Goal: Complete application form

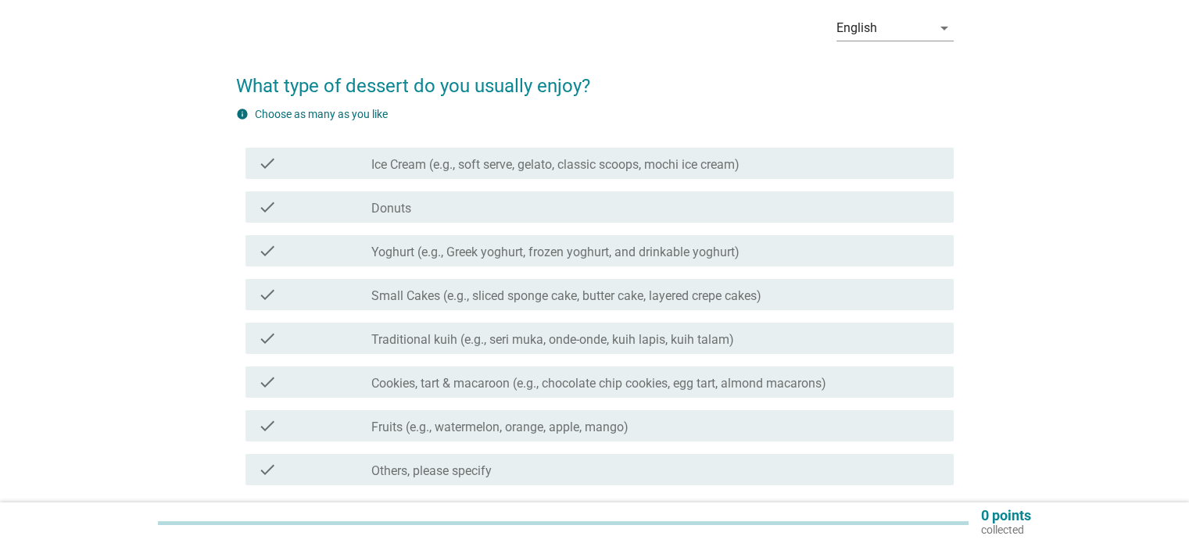
scroll to position [105, 0]
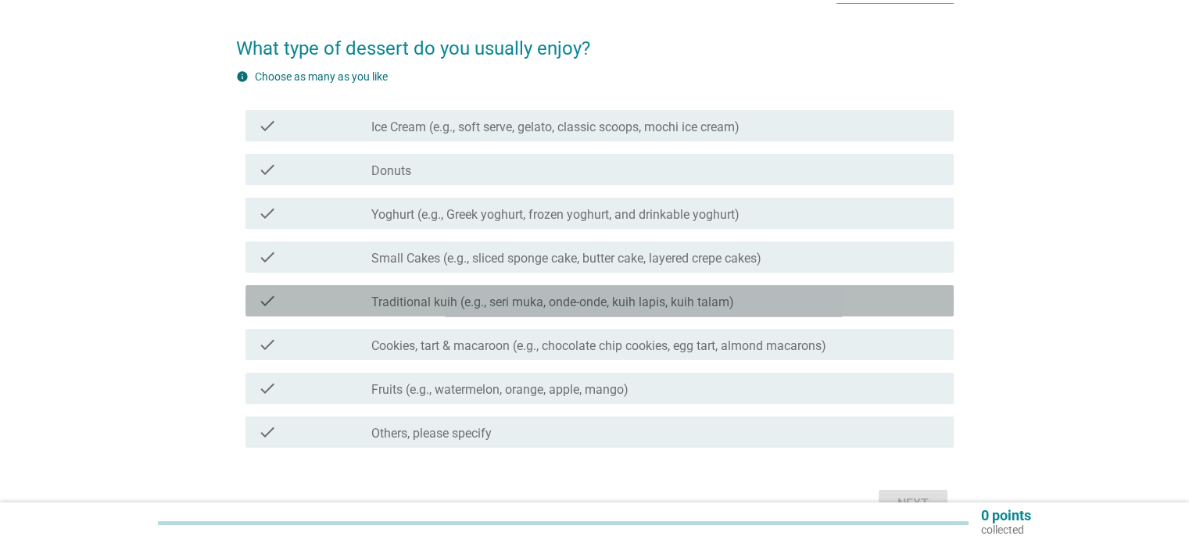
click at [491, 315] on div "check check_box_outline_blank Traditional kuih (e.g., seri muka, onde-onde, kui…" at bounding box center [599, 300] width 708 height 31
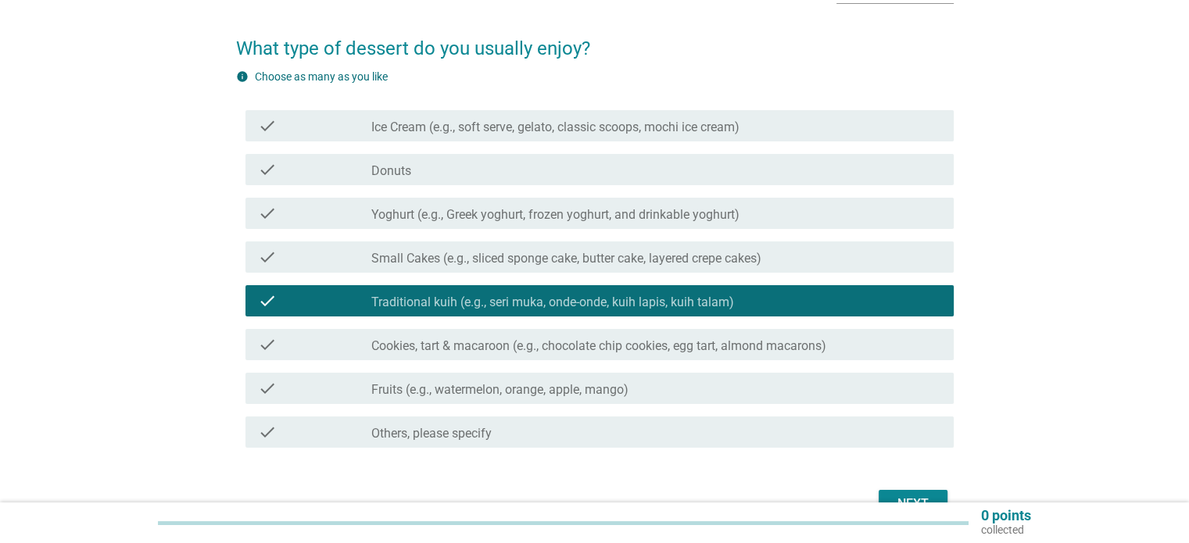
click at [528, 397] on div "check check_box_outline_blank Fruits (e.g., watermelon, orange, apple, mango)" at bounding box center [599, 388] width 708 height 31
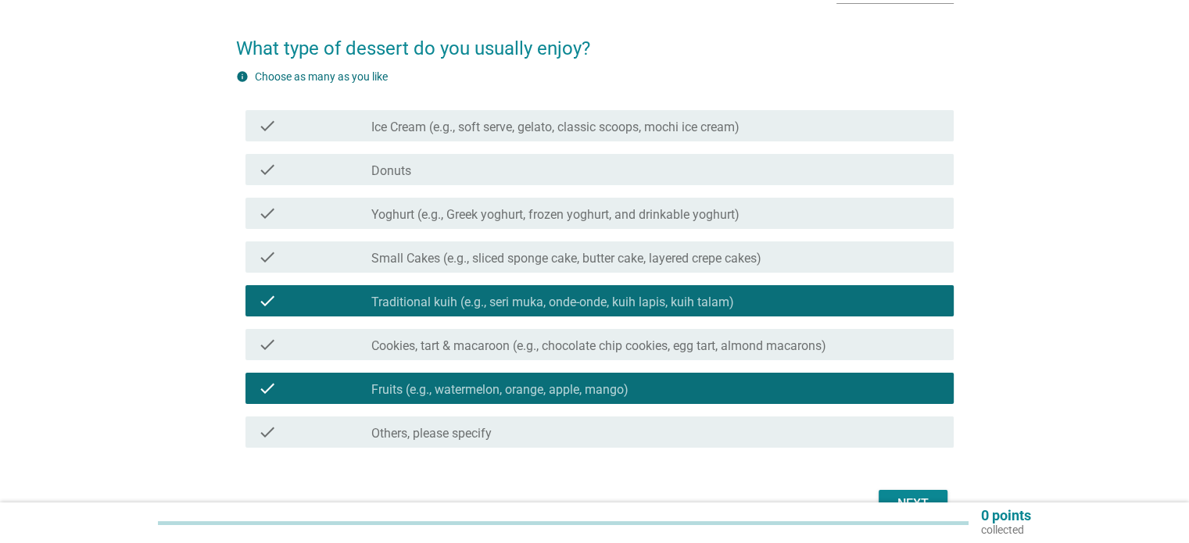
scroll to position [195, 0]
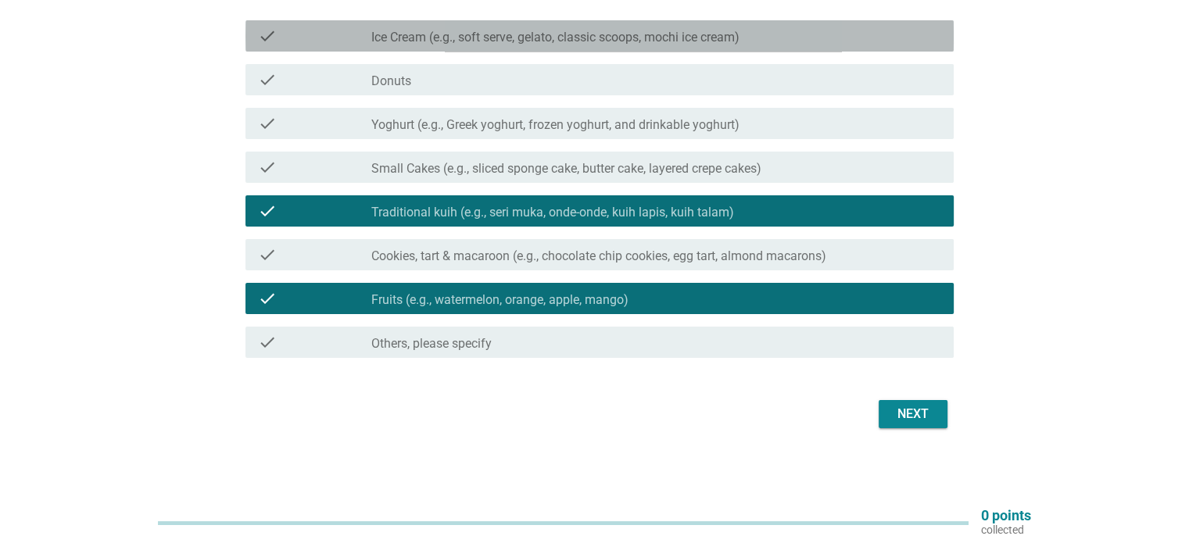
click at [862, 48] on div "check check_box_outline_blank Ice Cream (e.g., soft serve, gelato, classic scoo…" at bounding box center [599, 35] width 708 height 31
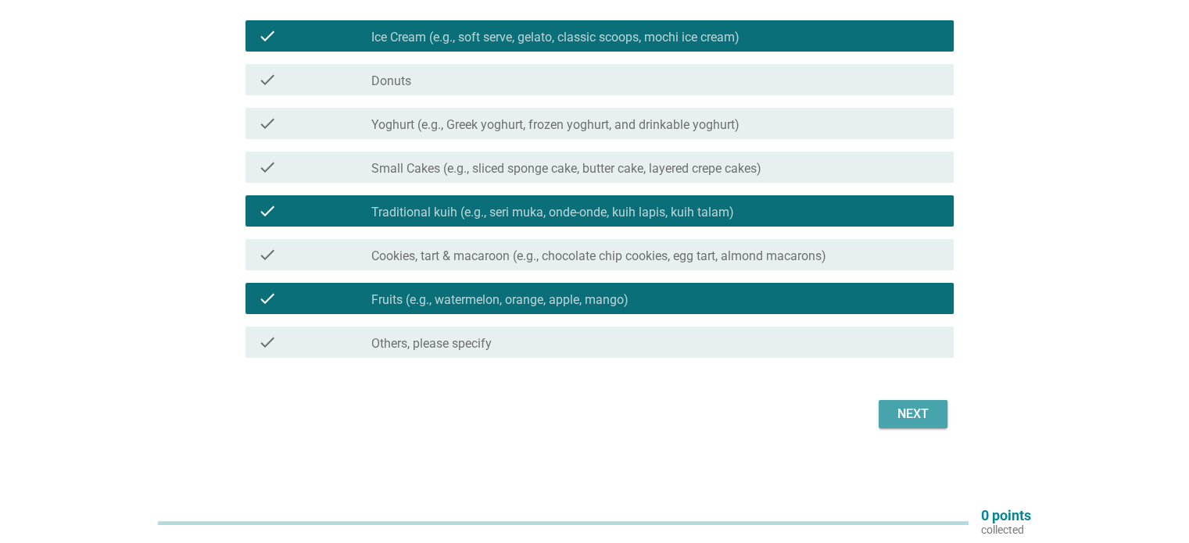
click at [919, 409] on div "Next" at bounding box center [913, 414] width 44 height 19
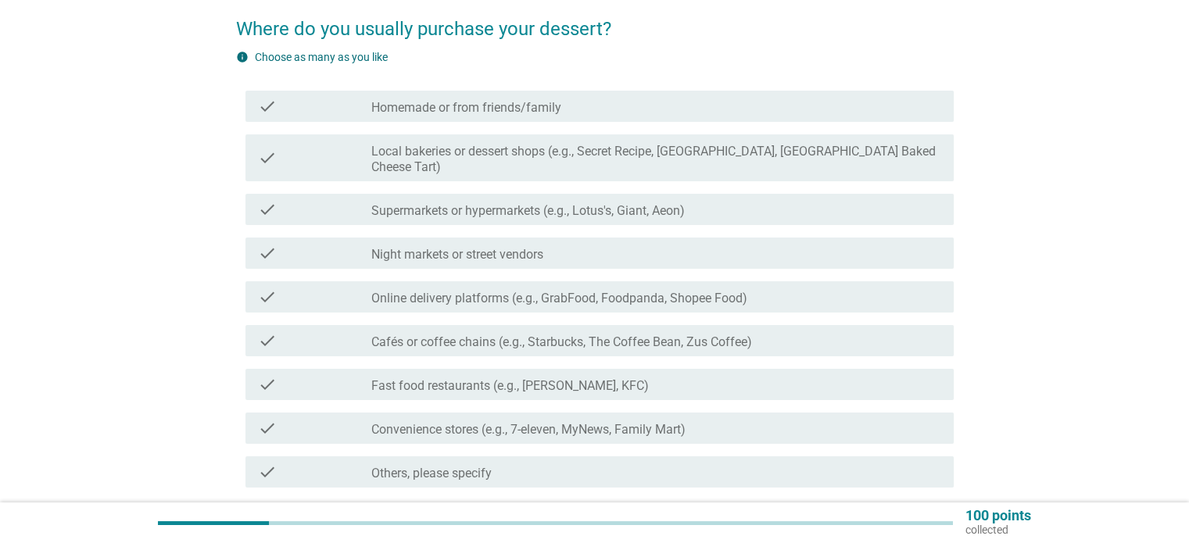
scroll to position [127, 0]
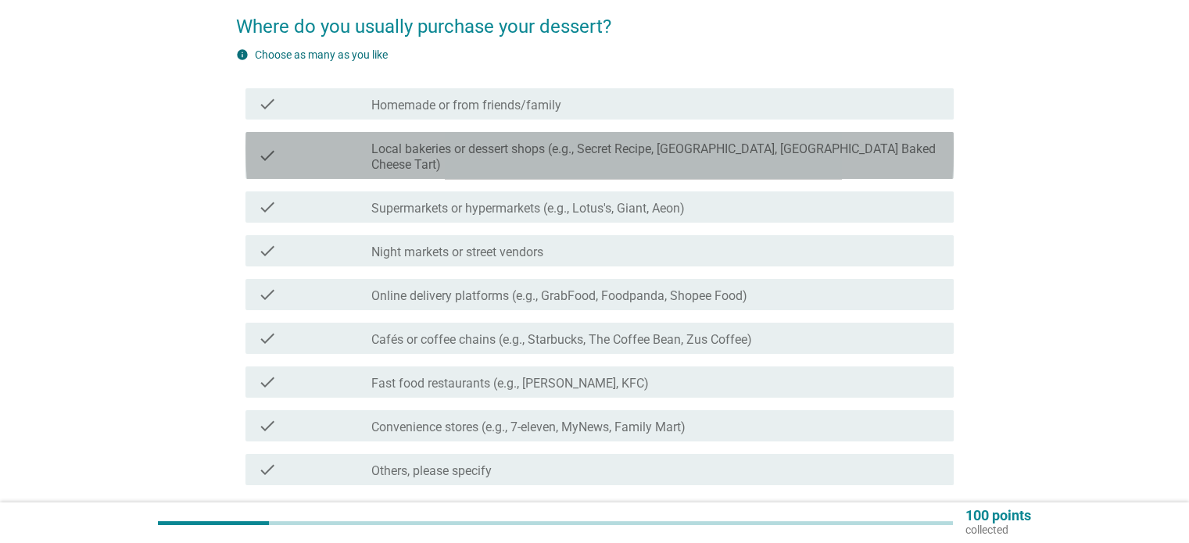
click at [564, 142] on label "Local bakeries or dessert shops (e.g., Secret Recipe, [GEOGRAPHIC_DATA], [GEOGR…" at bounding box center [655, 157] width 569 height 31
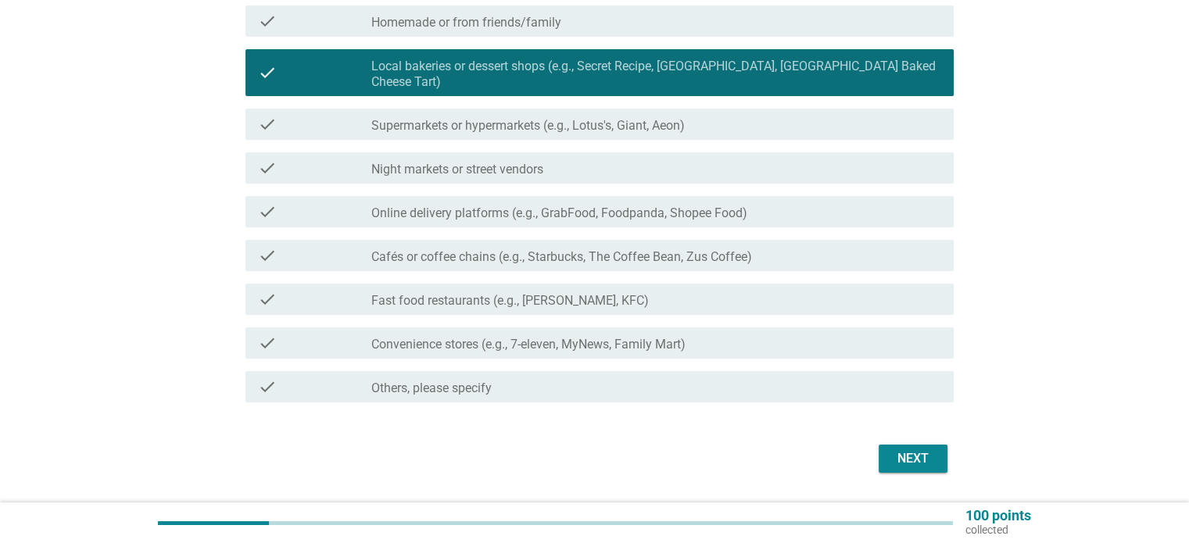
scroll to position [213, 0]
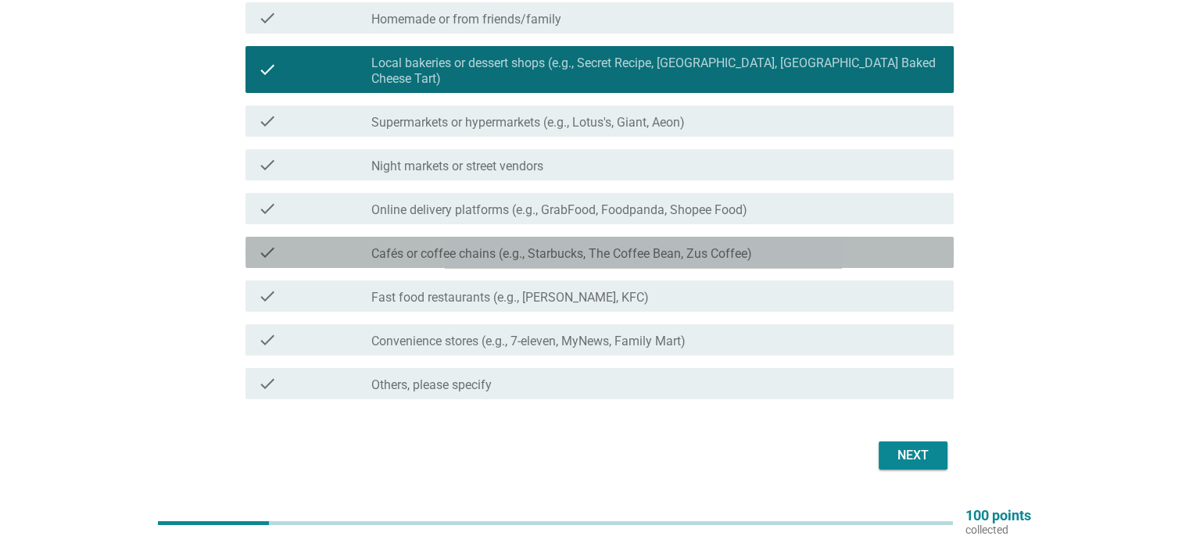
click at [694, 246] on label "Cafés or coffee chains (e.g., Starbucks, The Coffee Bean, Zus Coffee)" at bounding box center [561, 254] width 381 height 16
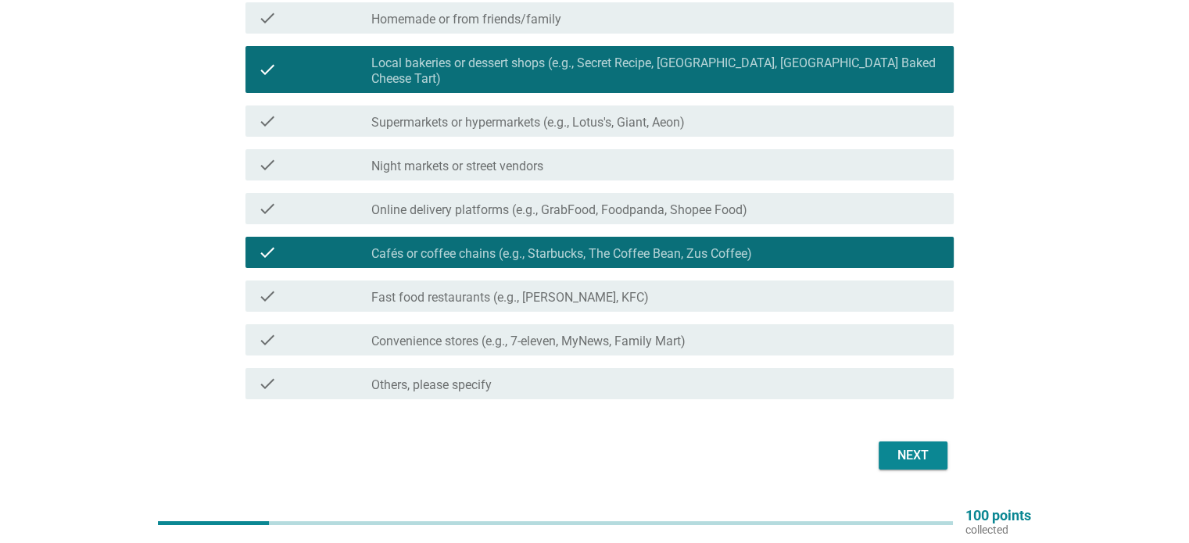
click at [905, 446] on div "Next" at bounding box center [913, 455] width 44 height 19
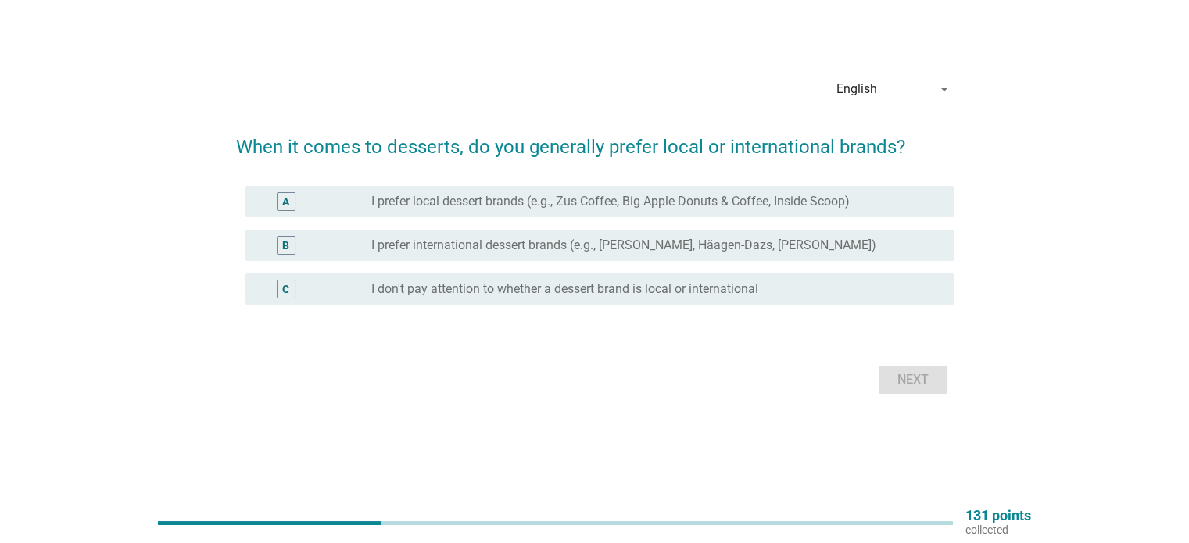
scroll to position [0, 0]
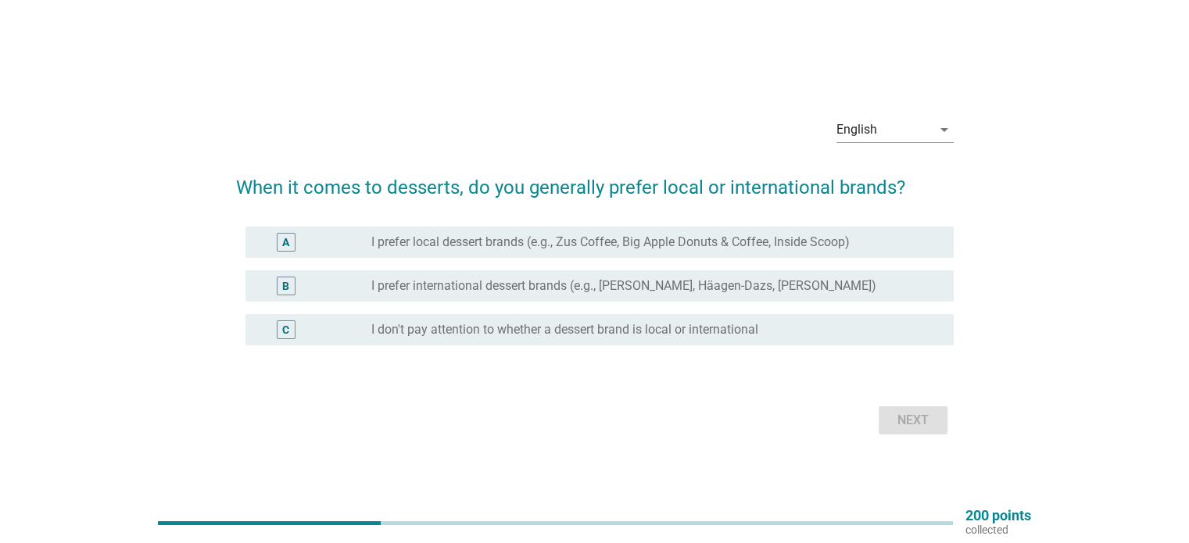
click at [543, 244] on label "I prefer local dessert brands (e.g., Zus Coffee, Big Apple Donuts & Coffee, Ins…" at bounding box center [610, 243] width 478 height 16
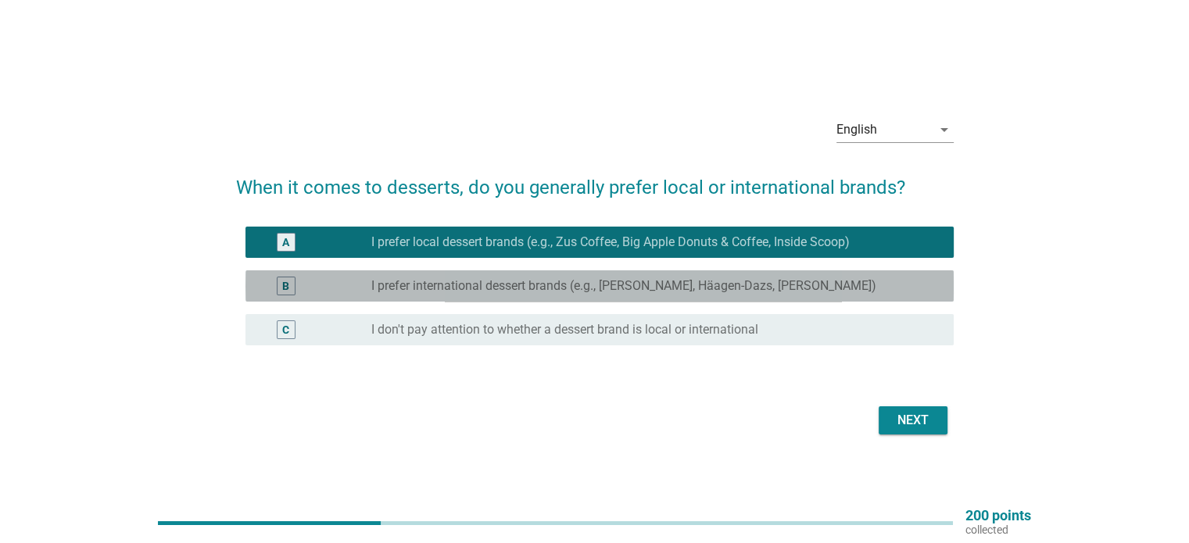
click at [844, 288] on label "I prefer international dessert brands (e.g., [PERSON_NAME], Häagen-Dazs, [PERSO…" at bounding box center [623, 286] width 505 height 16
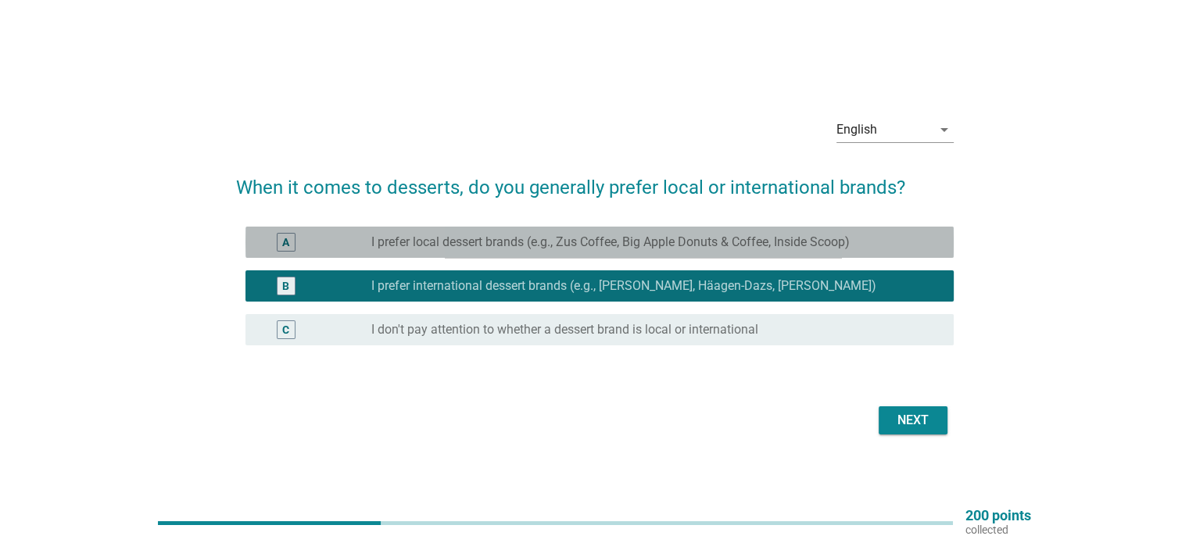
click at [838, 246] on label "I prefer local dessert brands (e.g., Zus Coffee, Big Apple Donuts & Coffee, Ins…" at bounding box center [610, 243] width 478 height 16
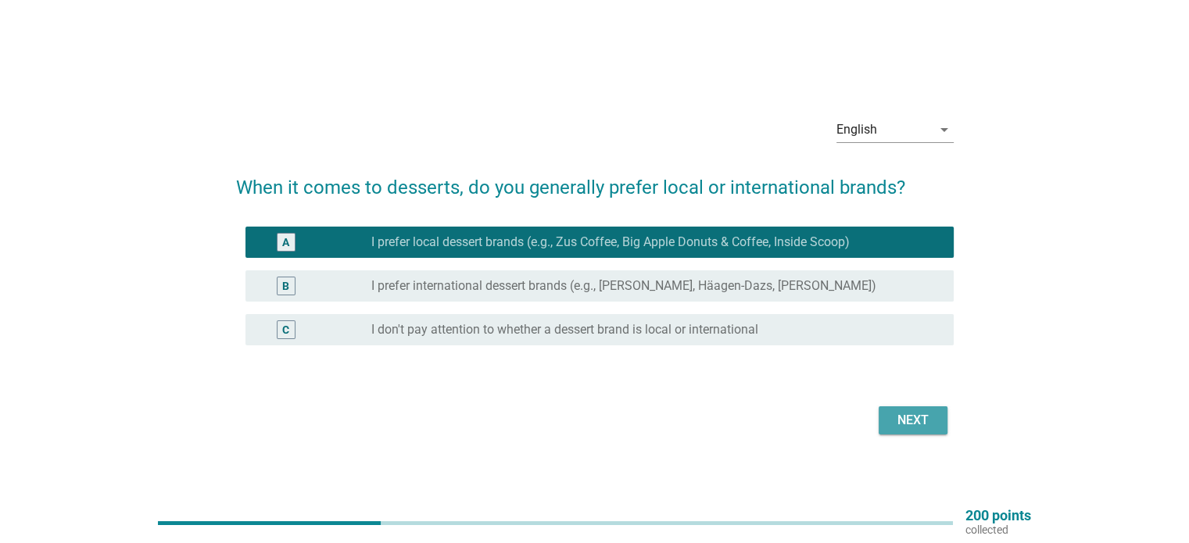
click at [901, 414] on div "Next" at bounding box center [913, 420] width 44 height 19
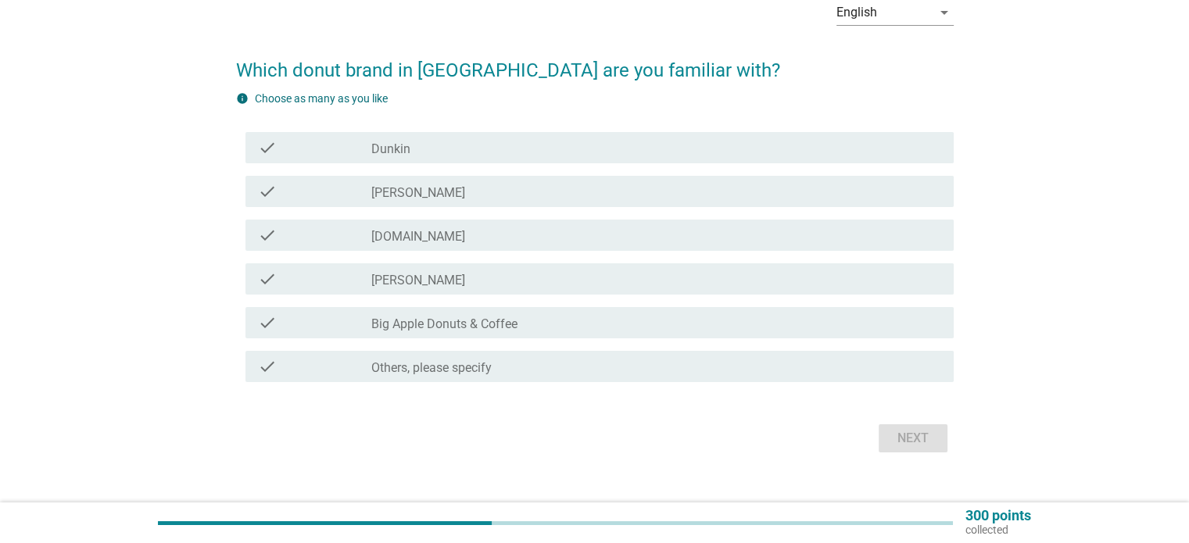
scroll to position [84, 0]
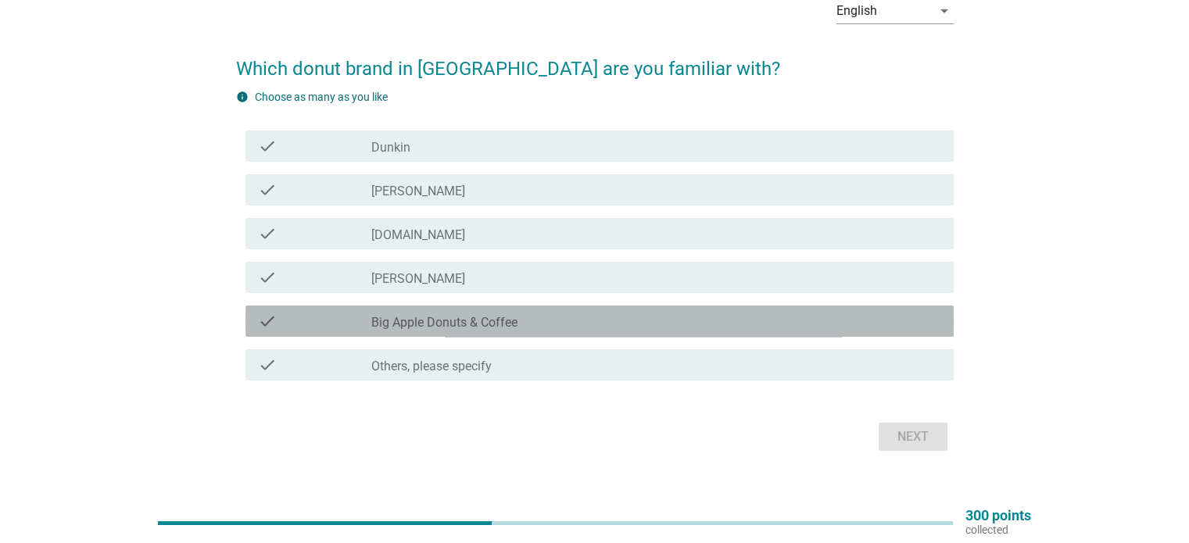
click at [637, 312] on div "check_box_outline_blank Big Apple Donuts & Coffee" at bounding box center [655, 321] width 569 height 19
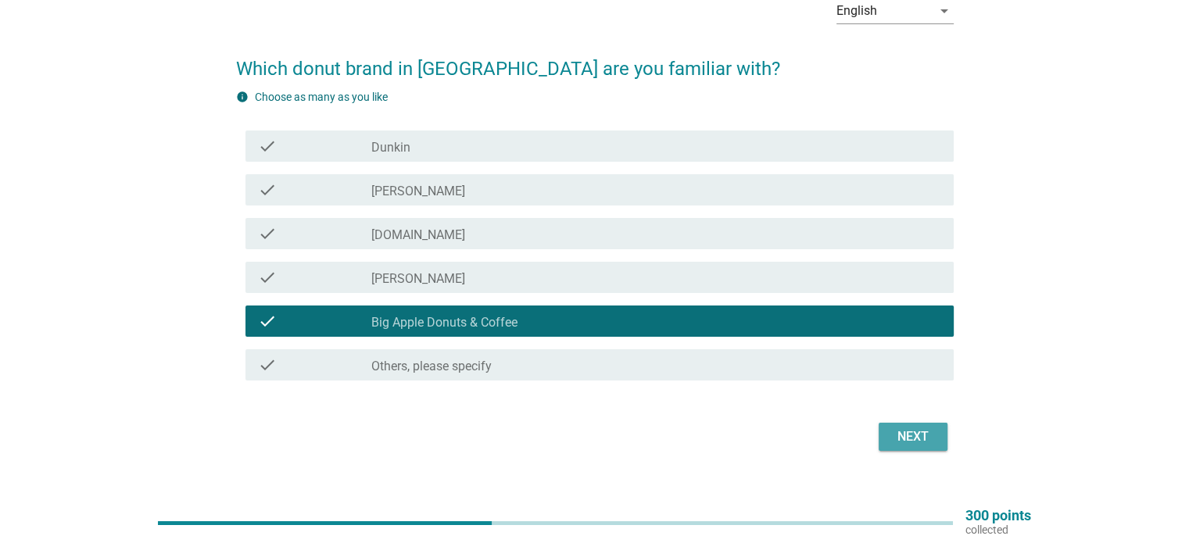
click at [904, 434] on div "Next" at bounding box center [913, 437] width 44 height 19
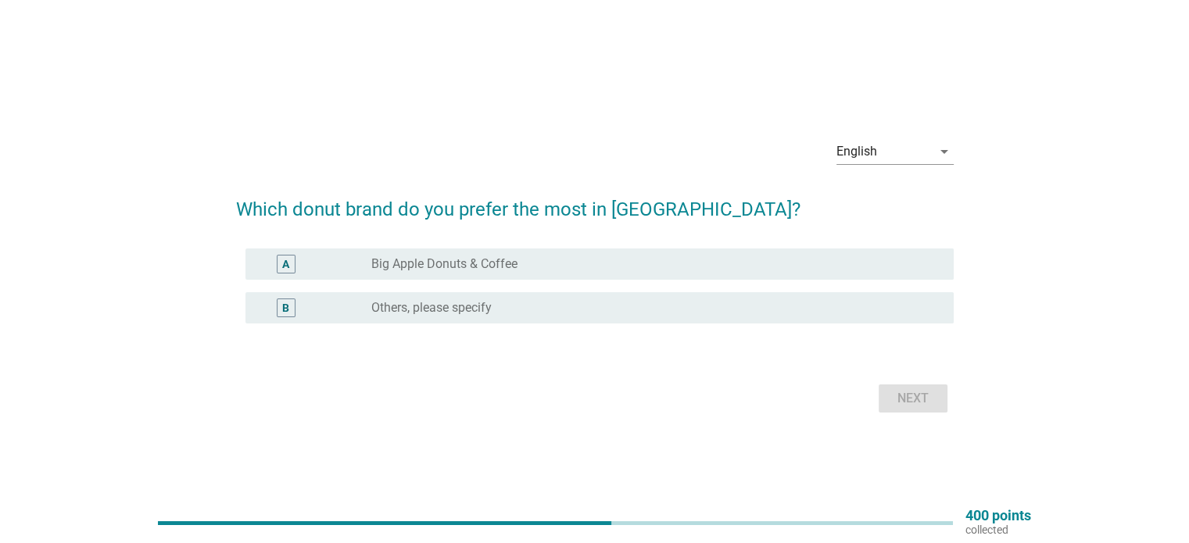
click at [779, 326] on div "B radio_button_unchecked Others, please specify" at bounding box center [595, 308] width 718 height 44
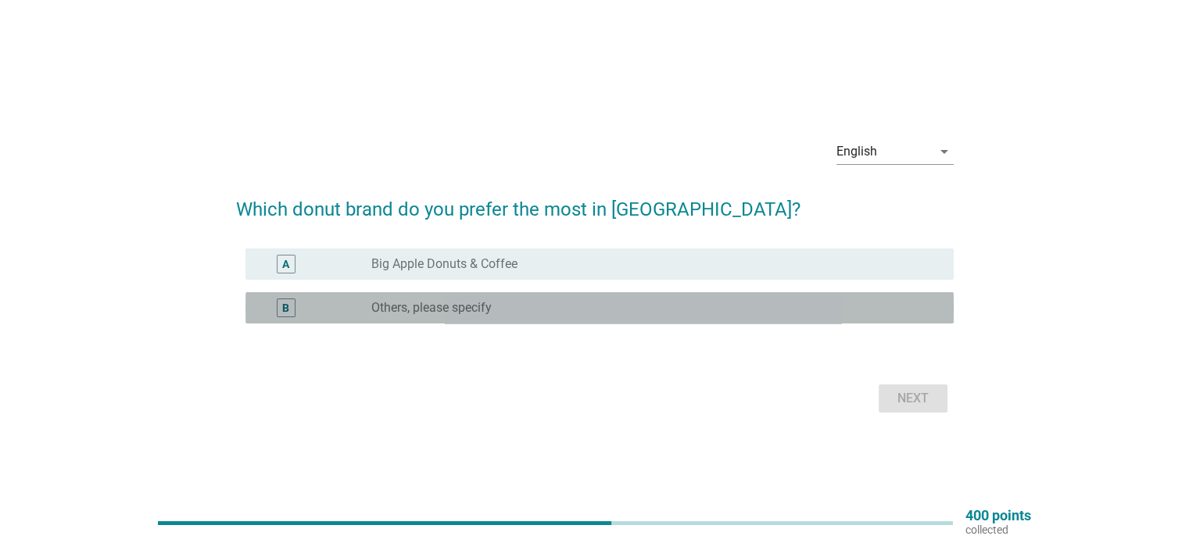
click at [779, 310] on div "radio_button_unchecked Others, please specify" at bounding box center [649, 308] width 557 height 16
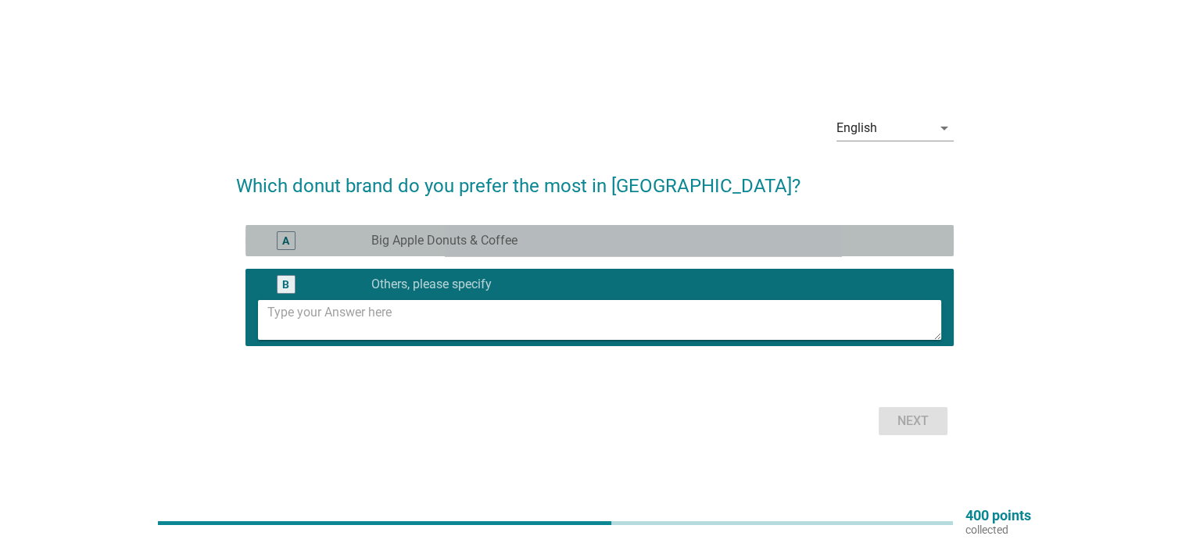
click at [800, 237] on div "radio_button_unchecked Big Apple Donuts & Coffee" at bounding box center [649, 241] width 557 height 16
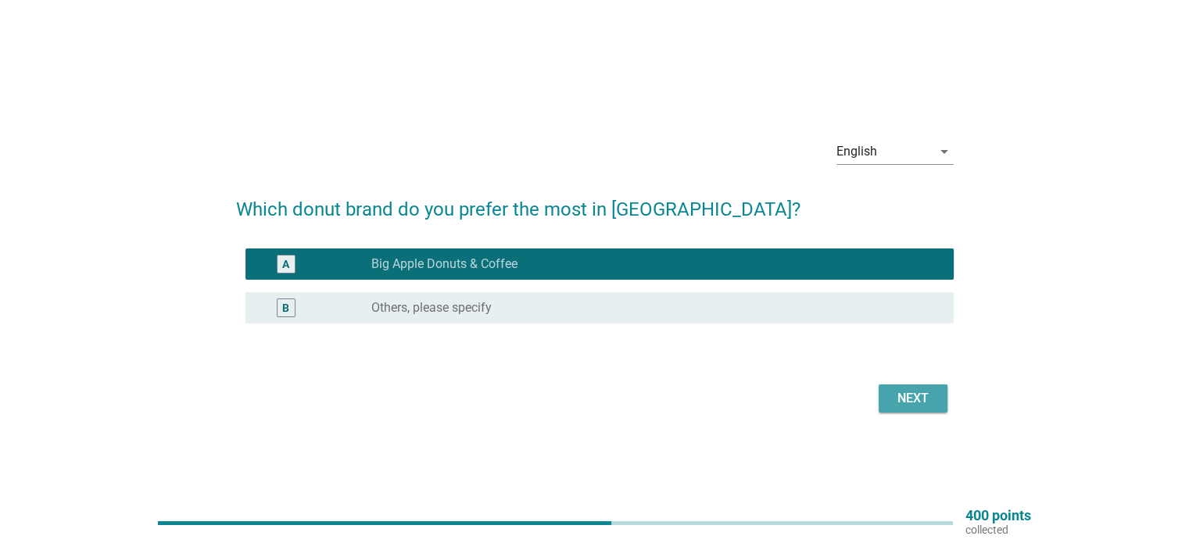
click at [904, 390] on div "Next" at bounding box center [913, 398] width 44 height 19
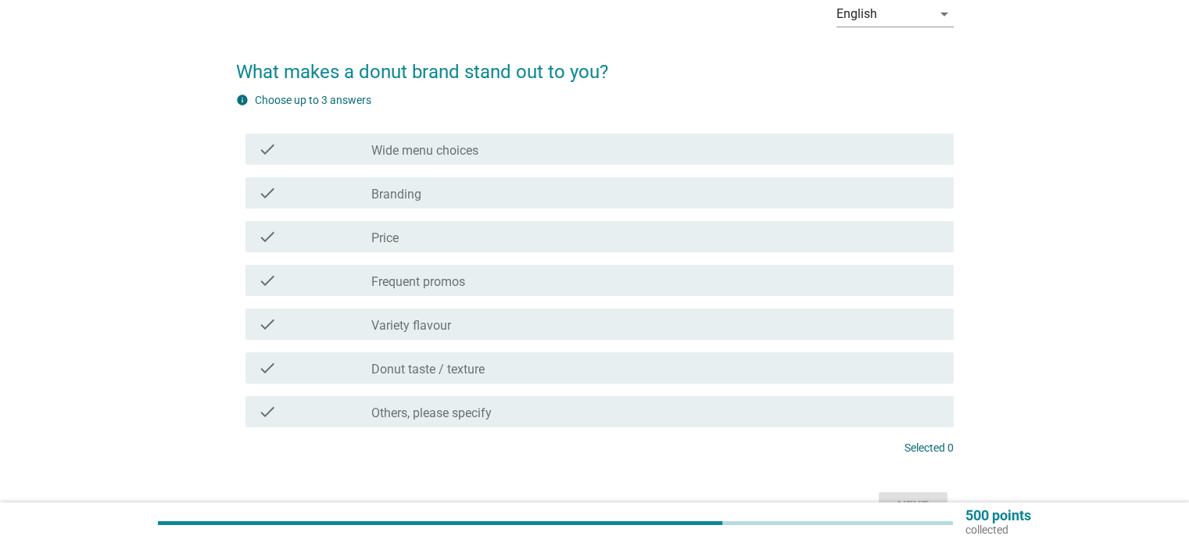
scroll to position [85, 0]
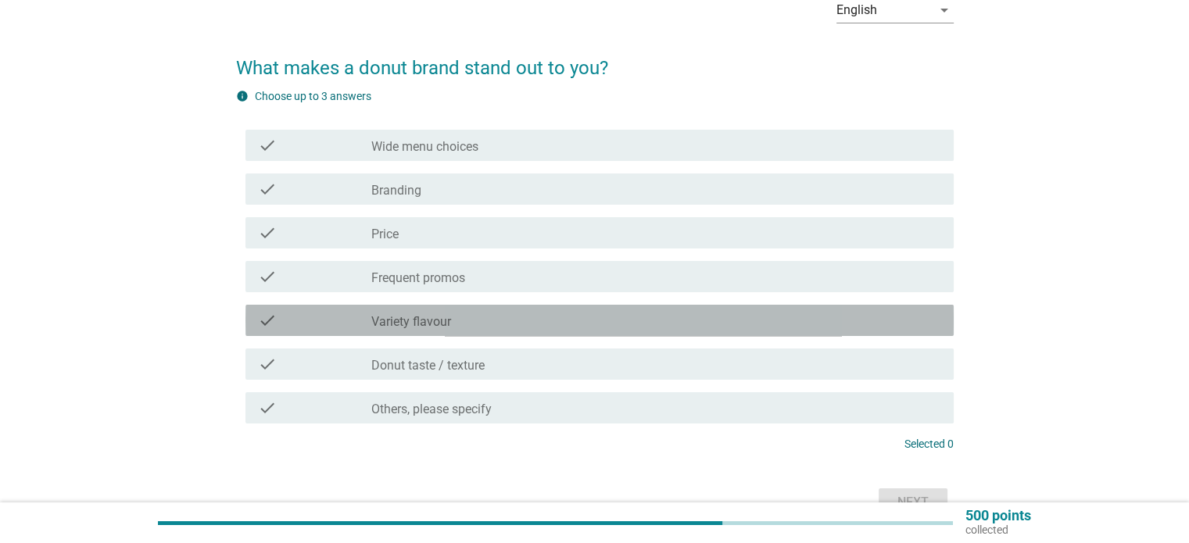
click at [658, 328] on div "check_box_outline_blank Variety flavour" at bounding box center [655, 320] width 569 height 19
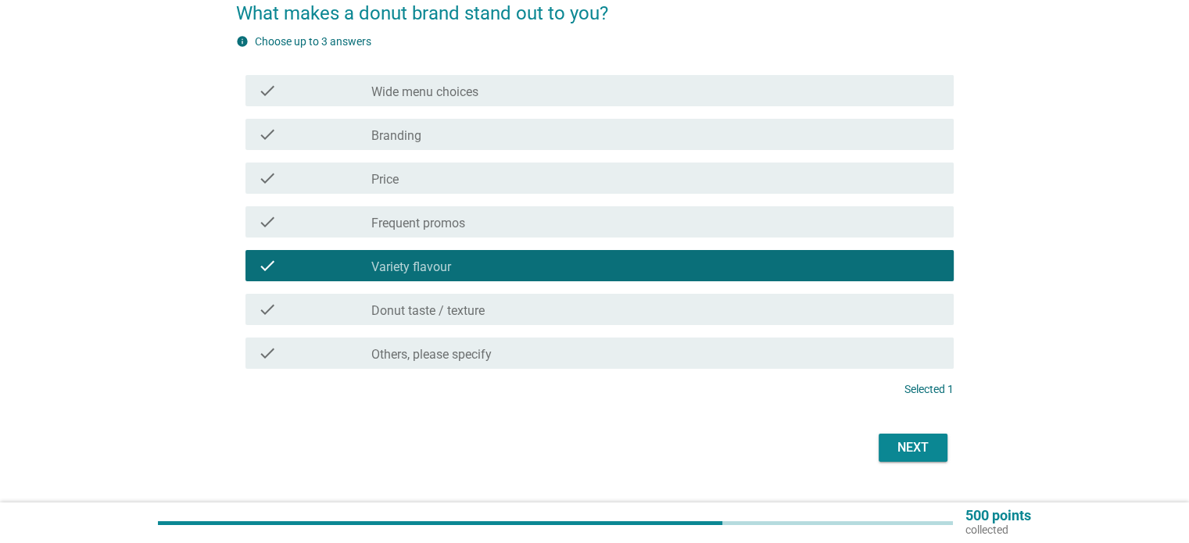
scroll to position [142, 0]
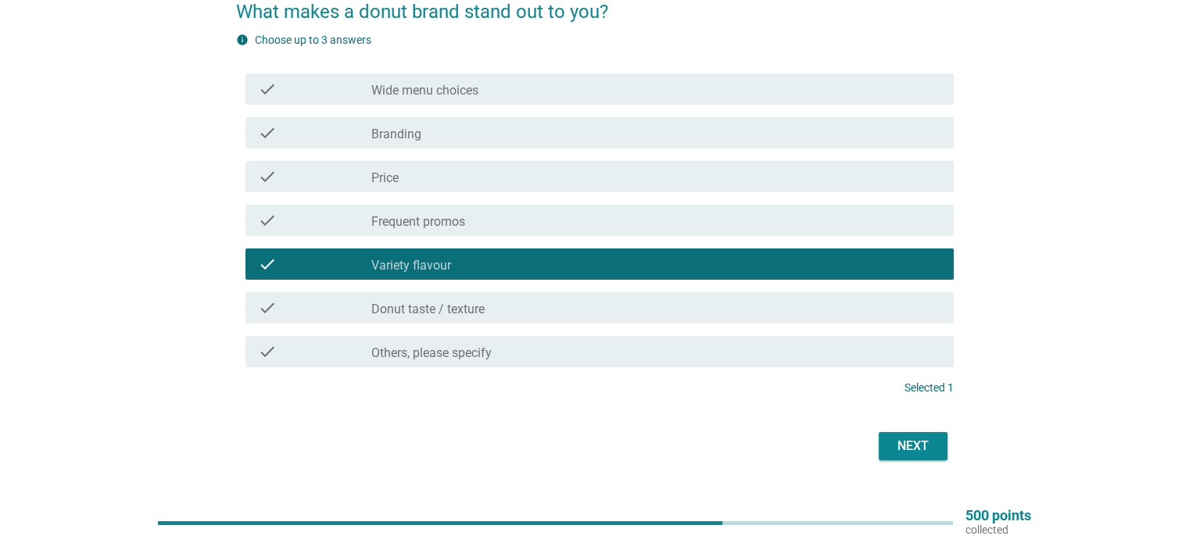
click at [844, 290] on div "check check_box_outline_blank Donut taste / texture" at bounding box center [595, 308] width 718 height 44
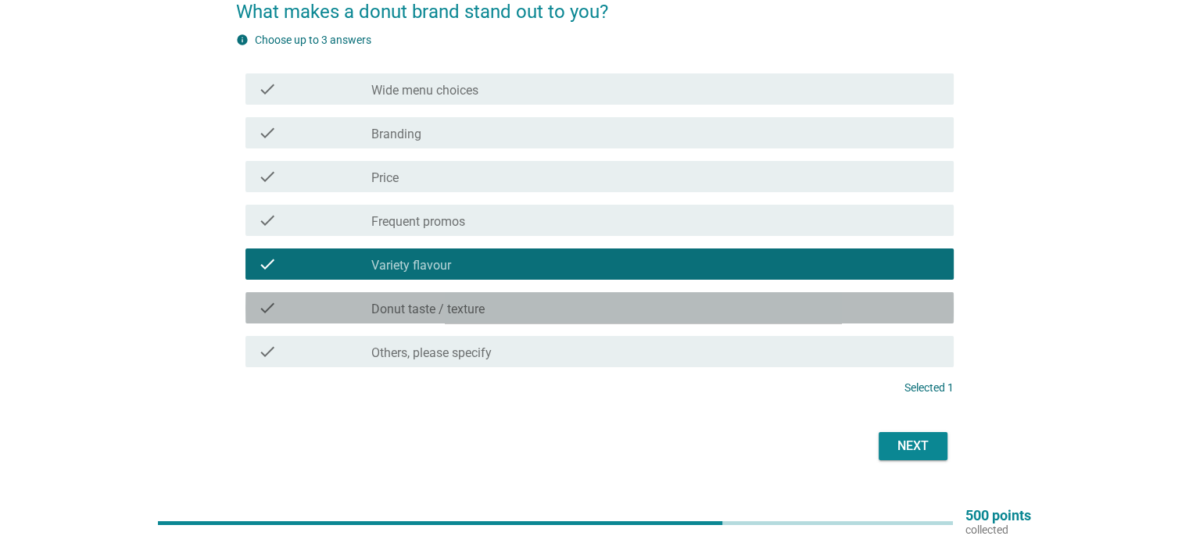
click at [848, 309] on div "check_box_outline_blank Donut taste / texture" at bounding box center [655, 308] width 569 height 19
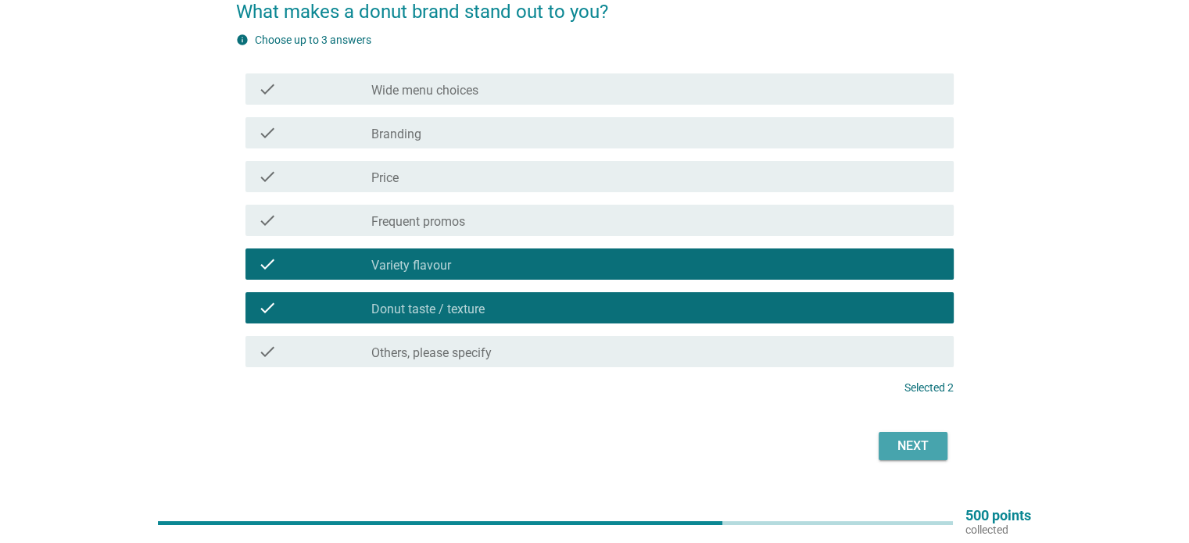
click at [894, 443] on div "Next" at bounding box center [913, 446] width 44 height 19
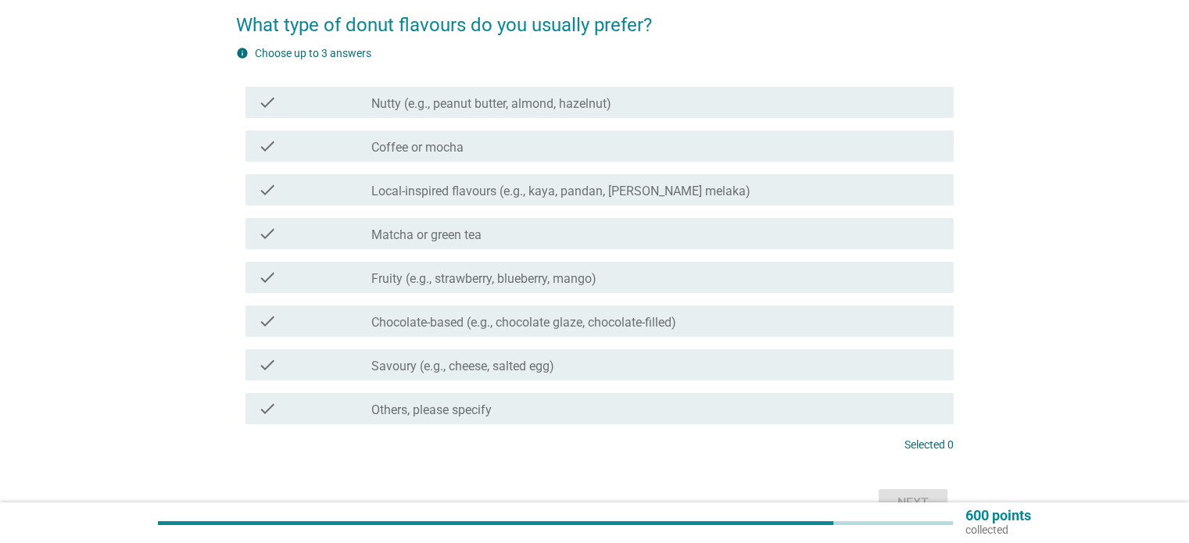
scroll to position [131, 0]
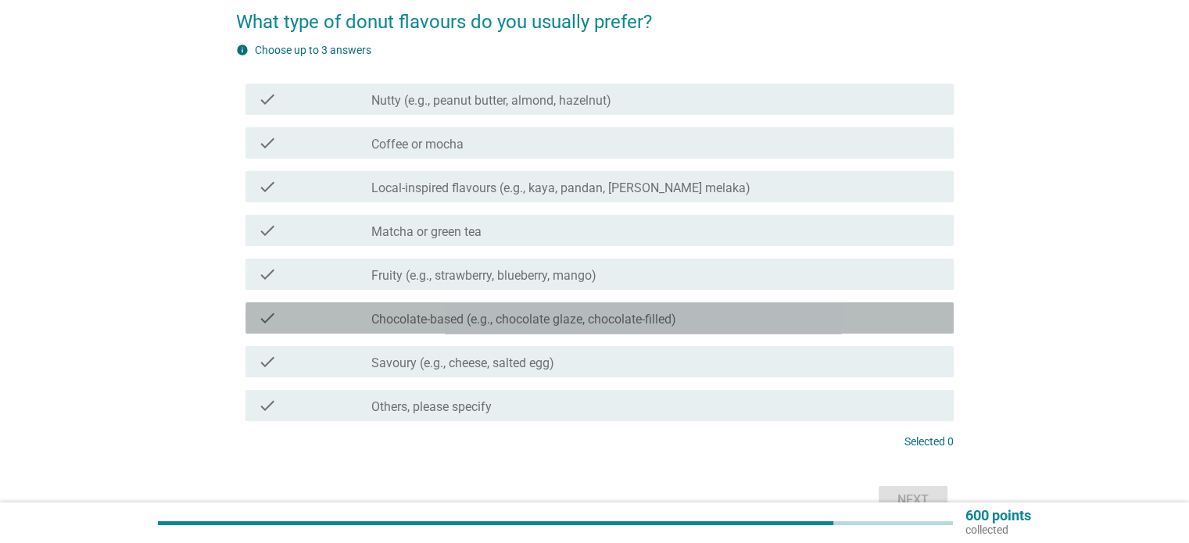
click at [685, 315] on div "check_box_outline_blank Chocolate-based (e.g., chocolate glaze, chocolate-fille…" at bounding box center [655, 318] width 569 height 19
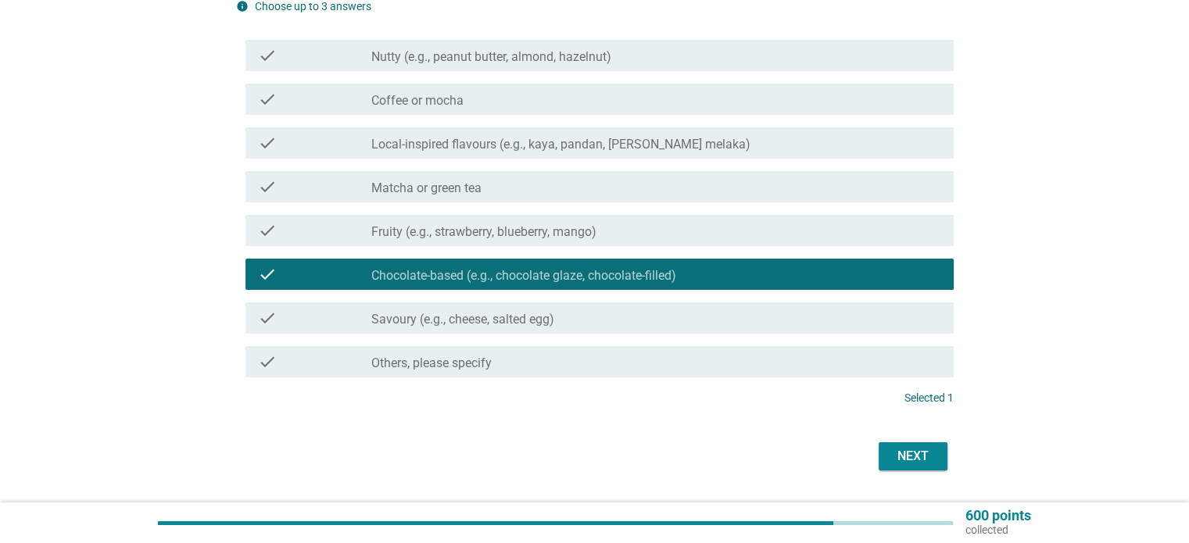
scroll to position [178, 0]
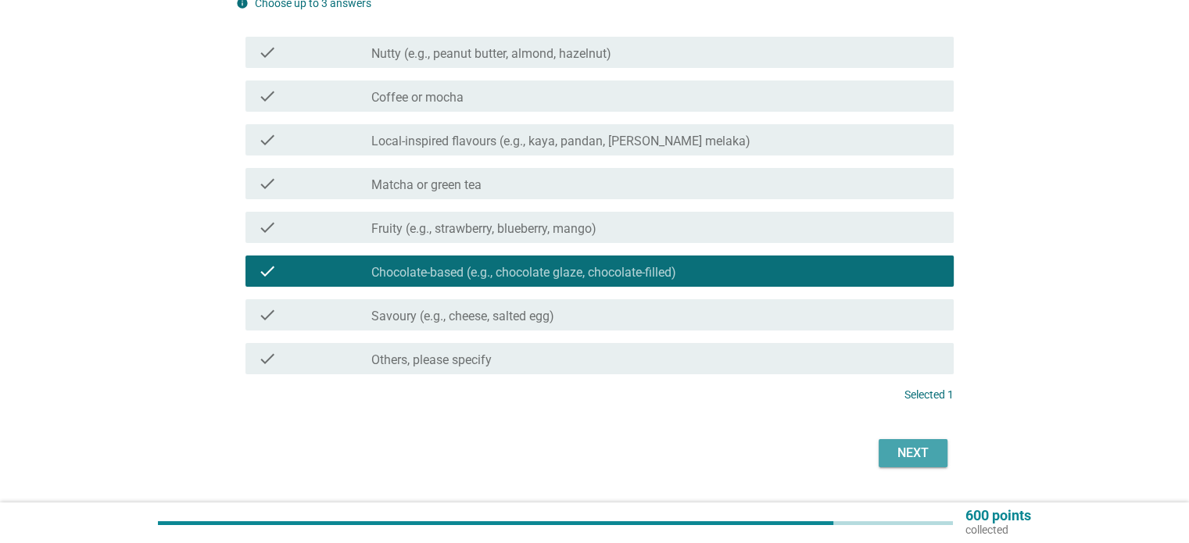
click at [944, 464] on button "Next" at bounding box center [913, 453] width 69 height 28
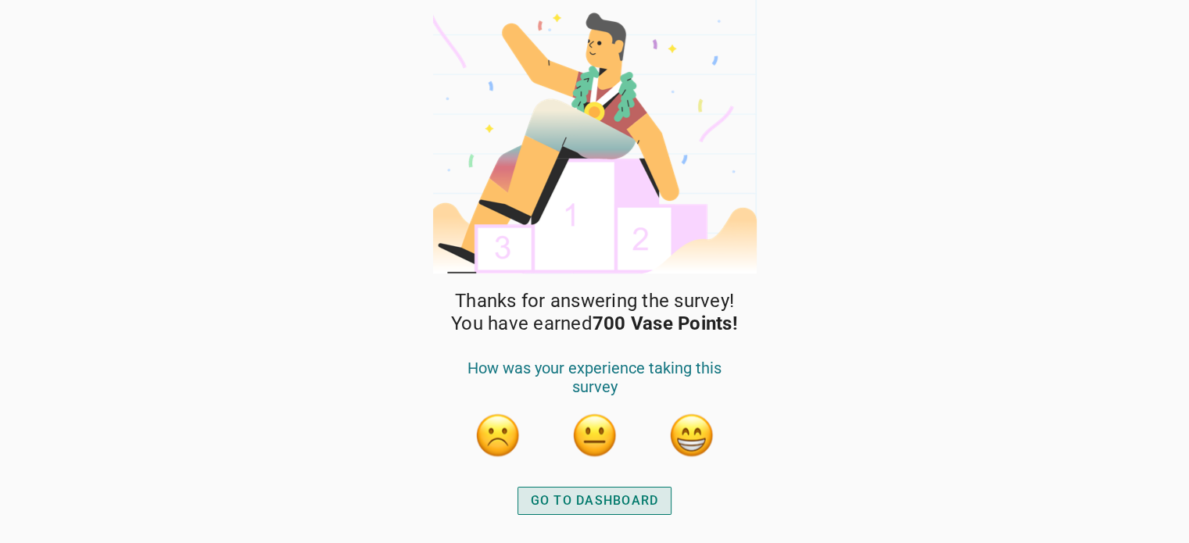
drag, startPoint x: 566, startPoint y: 507, endPoint x: 696, endPoint y: 434, distance: 148.8
click at [696, 434] on div "Thanks for answering the survey! You have earned 700 Vase Points! How was your …" at bounding box center [595, 416] width 328 height 253
click at [696, 434] on button "button" at bounding box center [691, 435] width 47 height 47
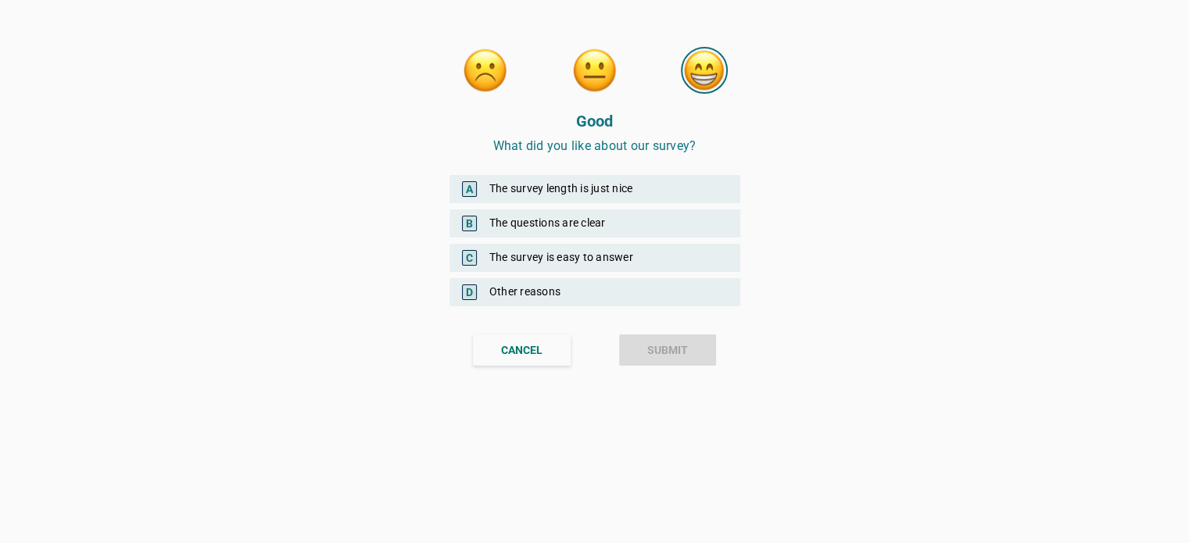
click at [591, 199] on div "A The survey length is just nice" at bounding box center [595, 189] width 291 height 28
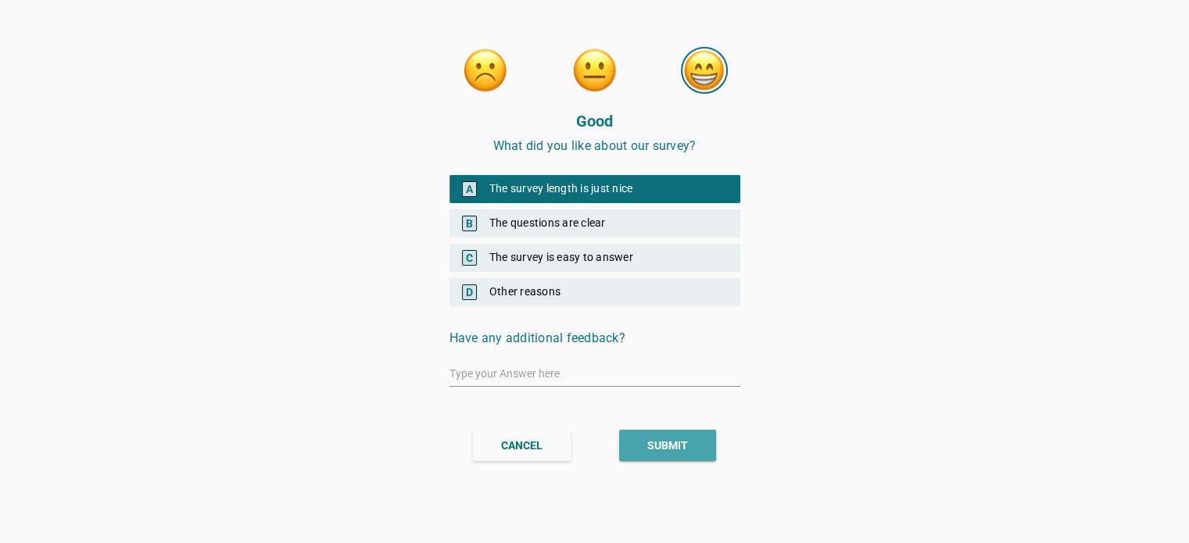
click at [658, 431] on button "SUBMIT" at bounding box center [667, 445] width 97 height 31
